Goal: Find contact information: Find contact information

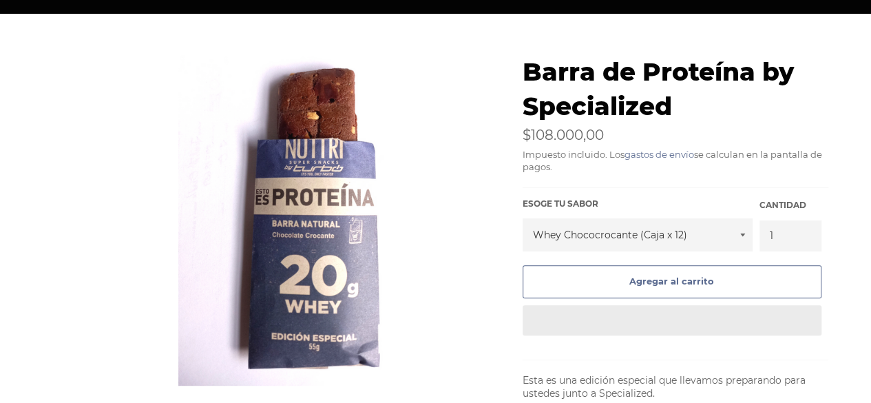
scroll to position [206, 0]
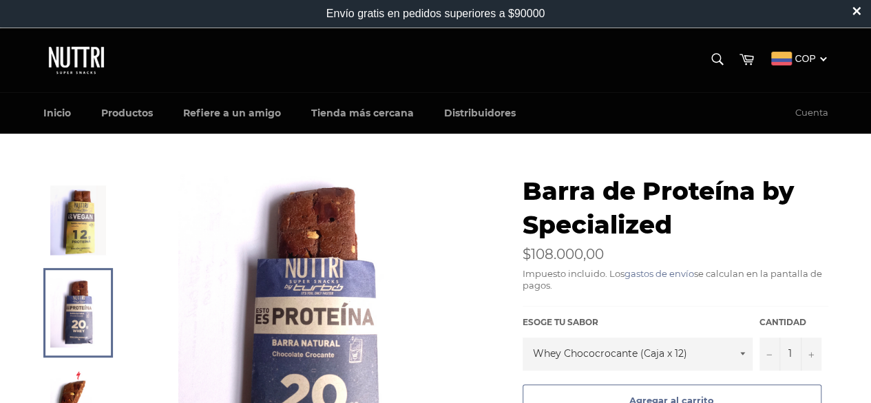
click at [468, 107] on link "Distribuidores" at bounding box center [479, 113] width 99 height 41
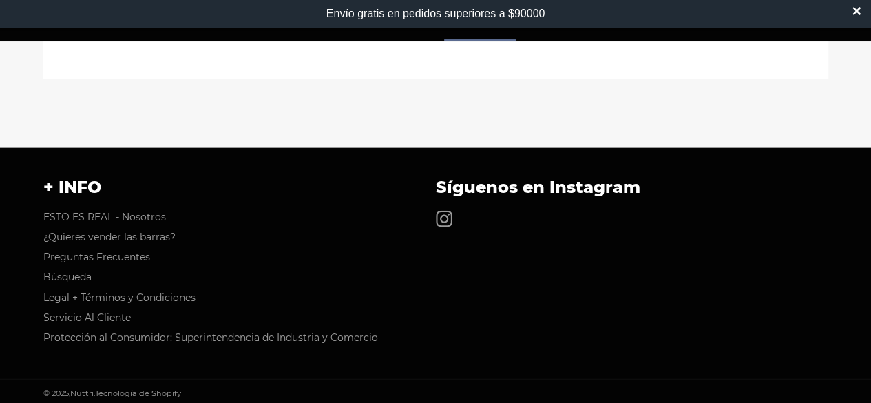
scroll to position [1473, 0]
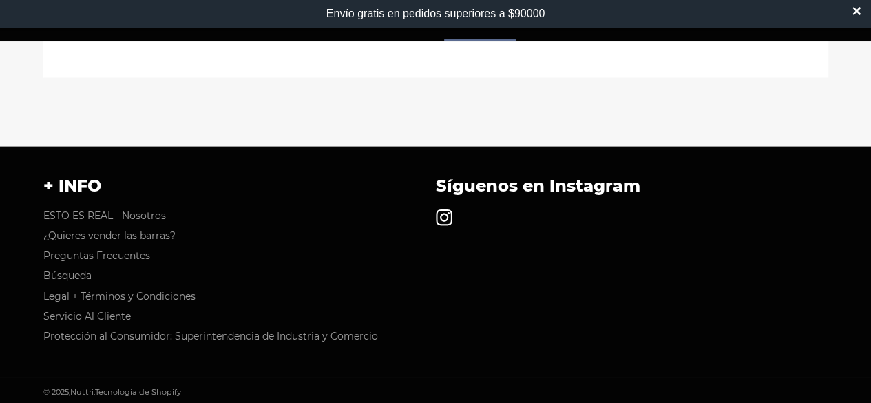
click at [451, 221] on icon at bounding box center [444, 217] width 17 height 17
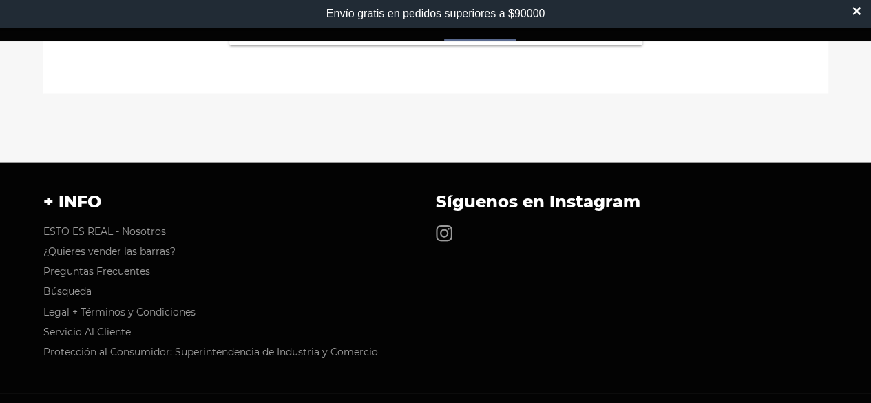
scroll to position [1462, 0]
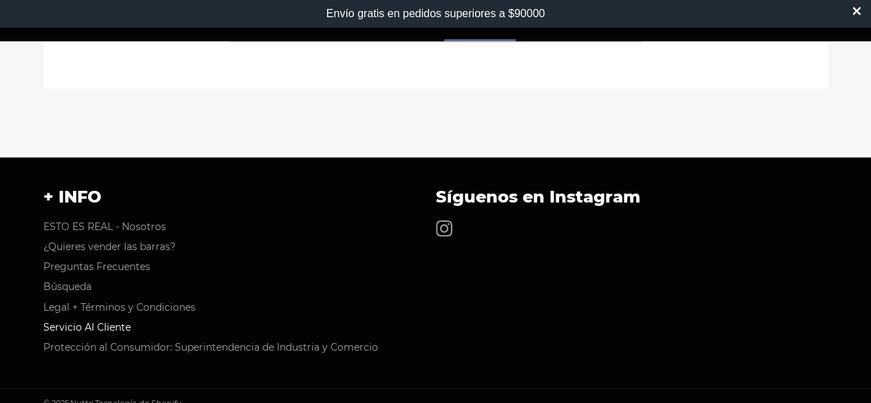
click at [100, 326] on link "Servicio Al Cliente" at bounding box center [86, 327] width 87 height 12
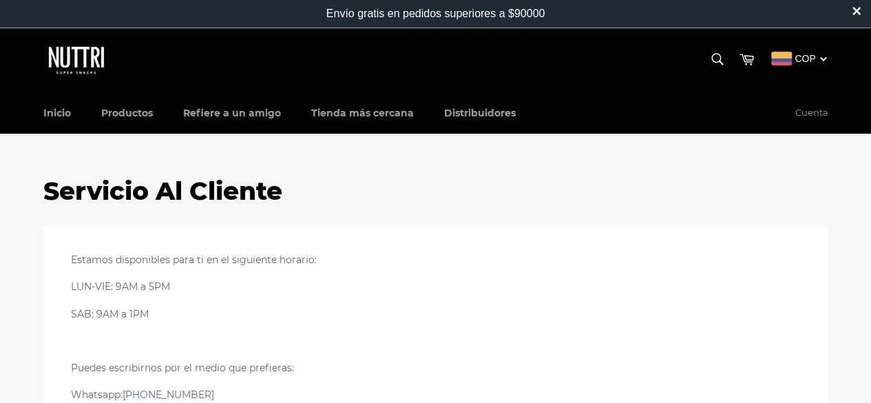
scroll to position [275, 0]
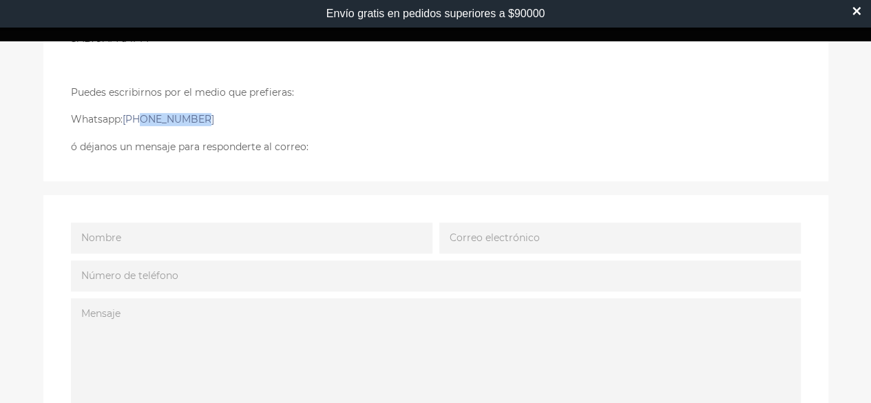
drag, startPoint x: 197, startPoint y: 118, endPoint x: 141, endPoint y: 126, distance: 56.4
click at [141, 126] on div "Estamos disponibles para ti en el siguiente horario: LUN-VIE: 9AM a 5PM SAB: 9A…" at bounding box center [435, 65] width 729 height 175
copy link "3115775551"
click at [162, 120] on link "+573115775551" at bounding box center [168, 119] width 92 height 12
click at [171, 120] on link "+573115775551" at bounding box center [168, 119] width 92 height 12
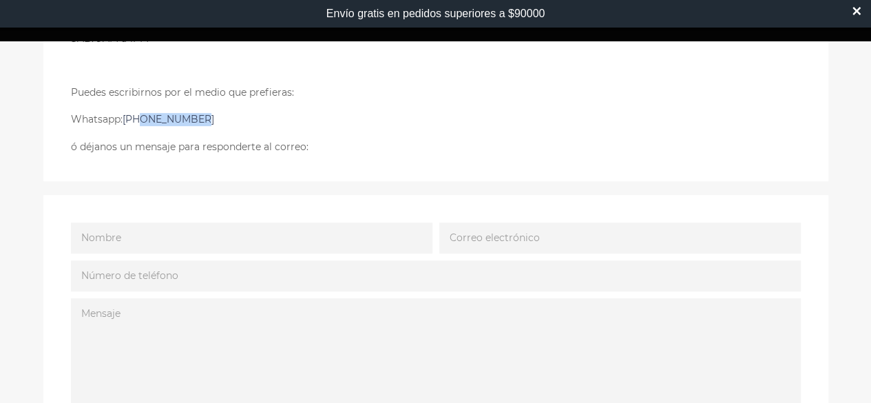
copy link "3115775551"
drag, startPoint x: 513, startPoint y: 153, endPoint x: 524, endPoint y: 141, distance: 16.6
click at [513, 153] on div "Estamos disponibles para ti en el siguiente horario: LUN-VIE: 9AM a 5PM SAB: 9A…" at bounding box center [435, 65] width 785 height 231
drag, startPoint x: 194, startPoint y: 116, endPoint x: 127, endPoint y: 117, distance: 67.5
click at [127, 117] on p "Whatsapp: +573115775551" at bounding box center [435, 119] width 729 height 13
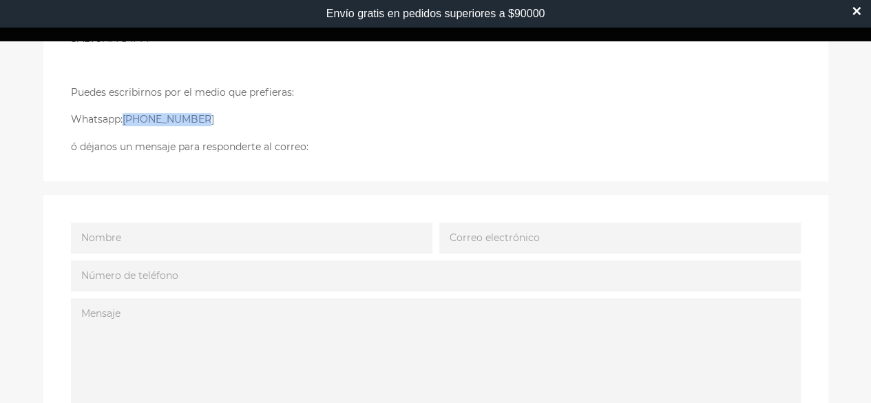
copy link "+573115775551"
click at [380, 113] on p "Whatsapp: +573115775551" at bounding box center [435, 119] width 729 height 13
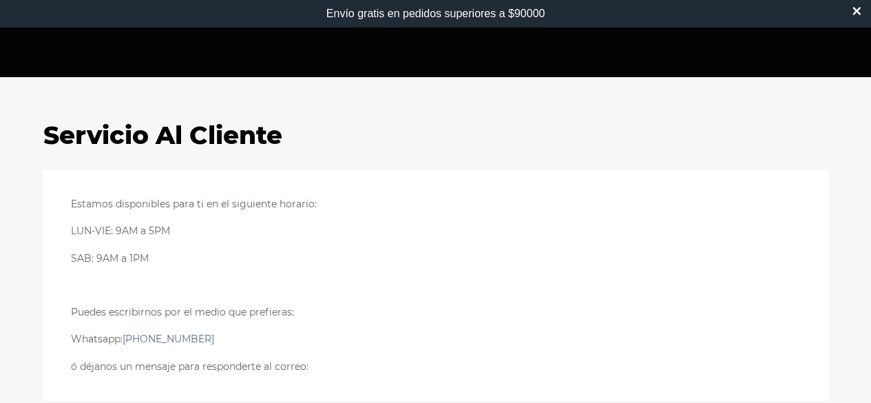
scroll to position [0, 0]
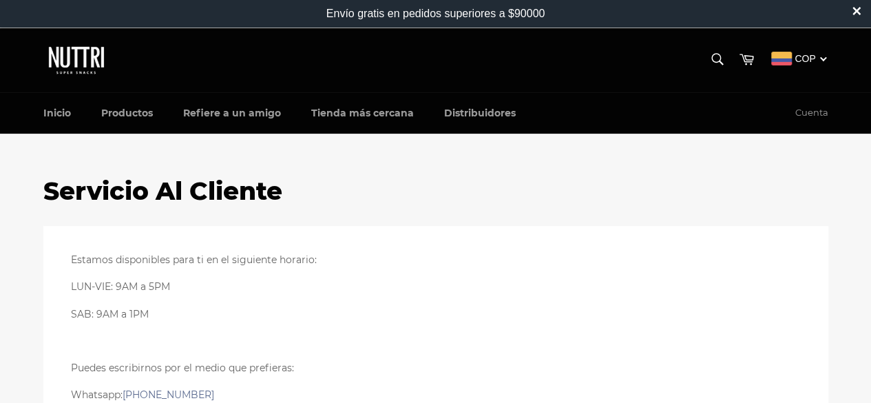
click at [458, 183] on h1 "Servicio Al Cliente" at bounding box center [435, 191] width 785 height 34
click at [62, 118] on link "Inicio" at bounding box center [57, 113] width 55 height 41
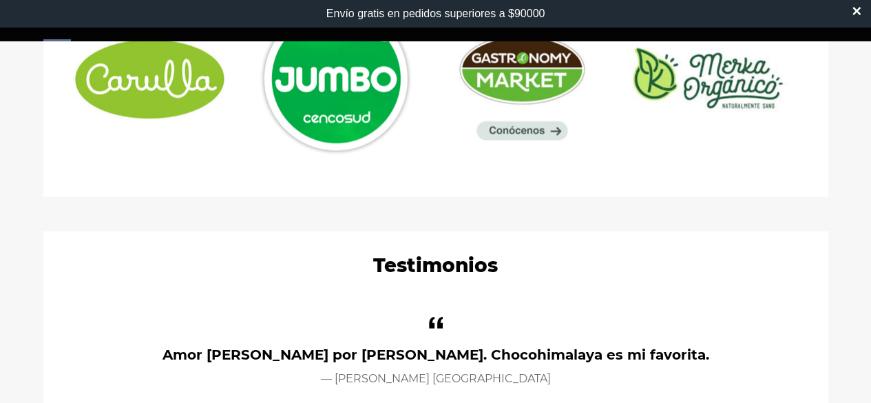
scroll to position [1032, 0]
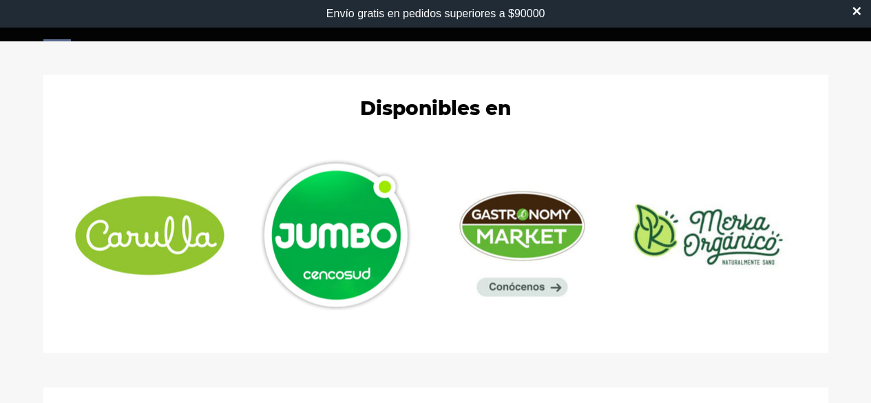
click at [740, 226] on img at bounding box center [707, 235] width 172 height 172
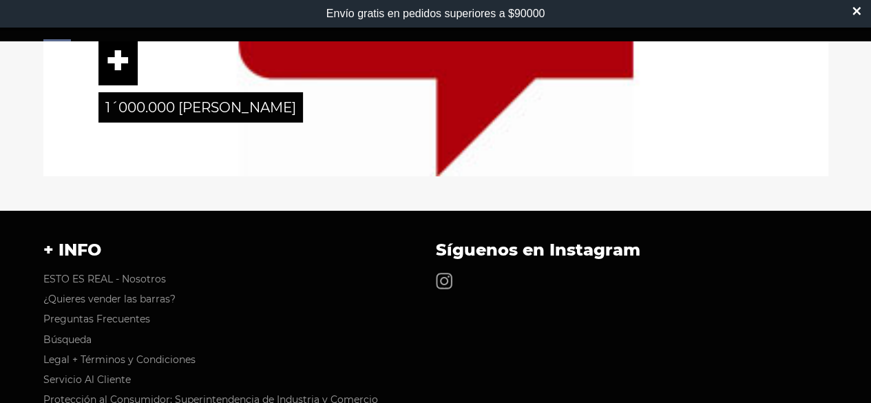
scroll to position [2327, 0]
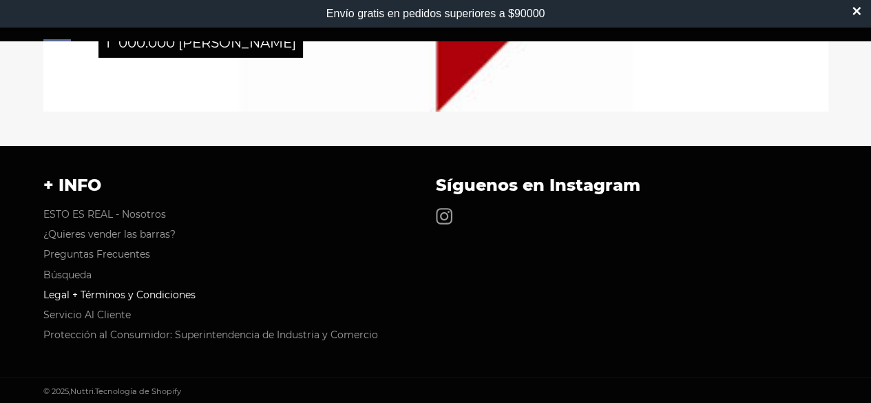
click at [92, 294] on link "Legal + Términos y Condiciones" at bounding box center [119, 294] width 152 height 12
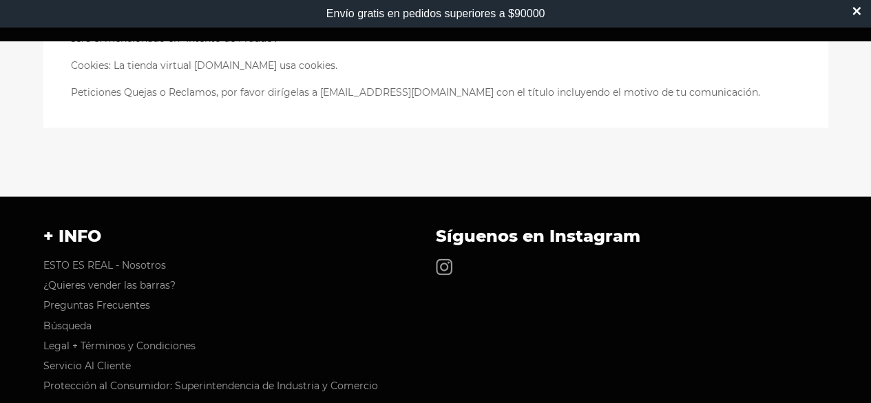
scroll to position [3846, 0]
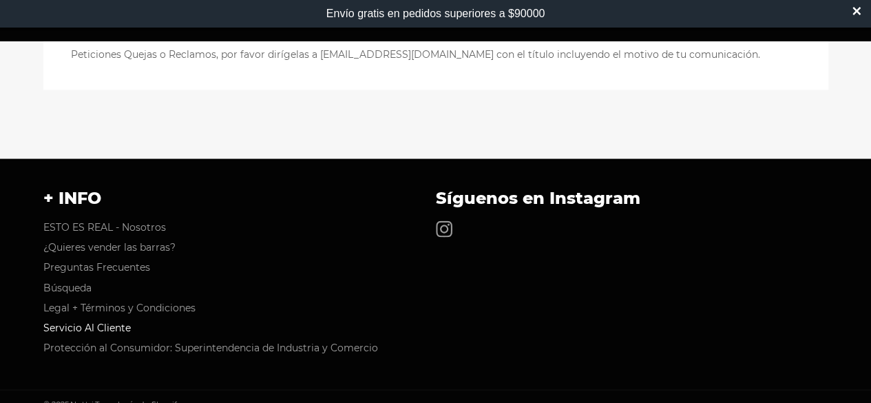
click at [92, 321] on link "Servicio Al Cliente" at bounding box center [86, 327] width 87 height 12
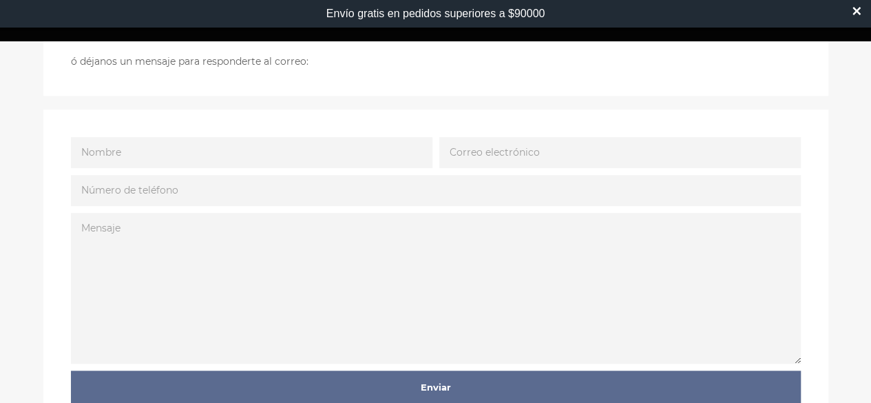
scroll to position [275, 0]
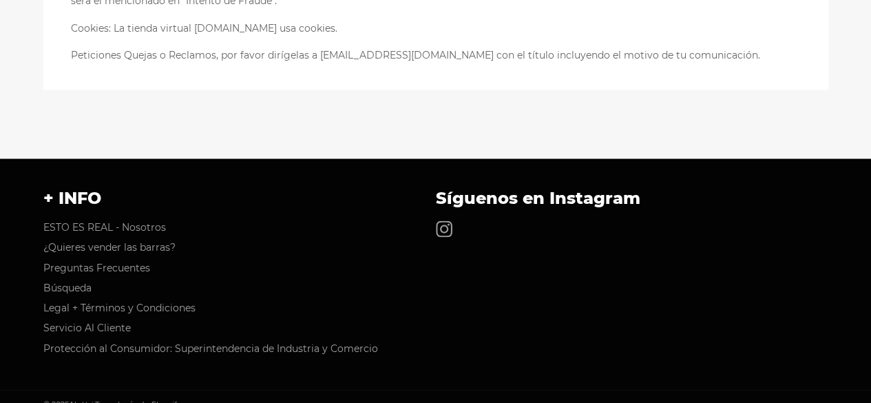
scroll to position [3817, 0]
